Goal: Transaction & Acquisition: Subscribe to service/newsletter

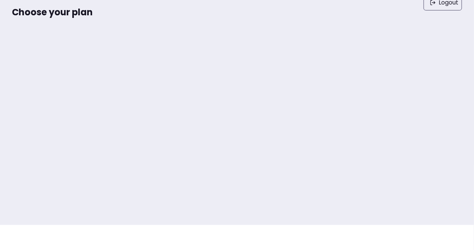
scroll to position [9, 0]
